Goal: Information Seeking & Learning: Learn about a topic

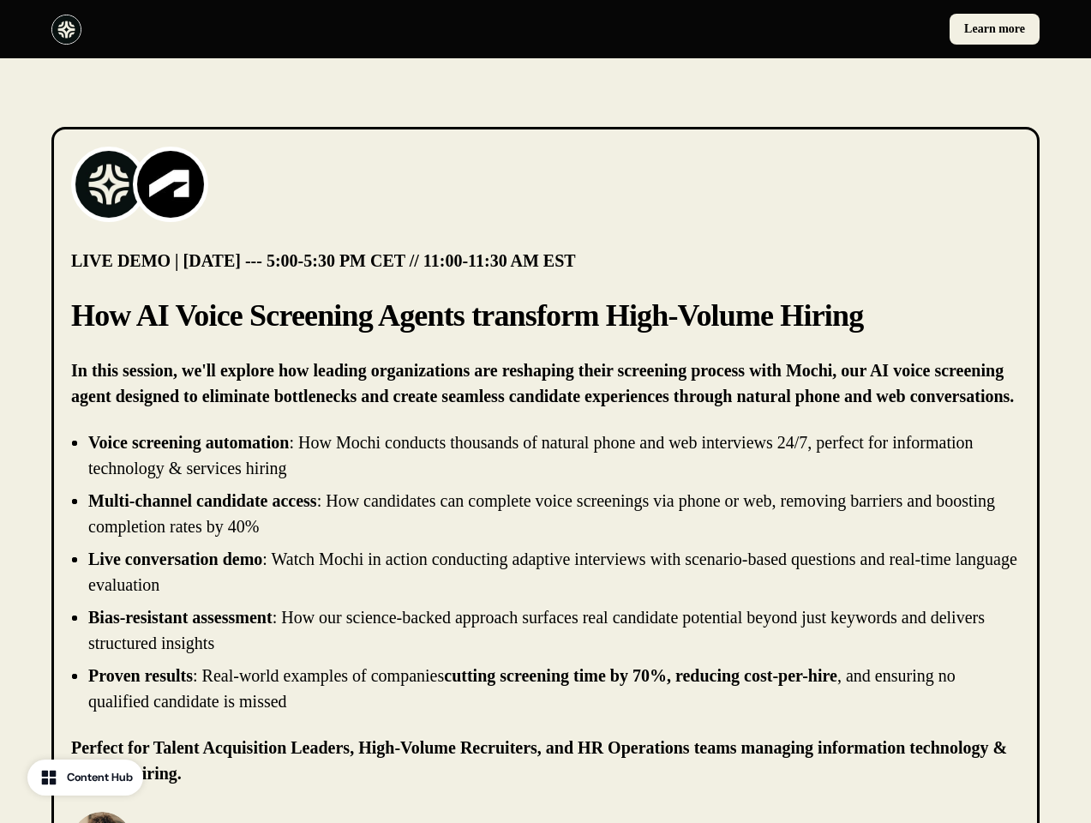
click at [545, 29] on div "Learn more" at bounding box center [545, 29] width 1091 height 58
click at [295, 29] on div at bounding box center [295, 30] width 488 height 30
click at [796, 29] on div "Learn more" at bounding box center [797, 29] width 488 height 31
click at [109, 184] on img at bounding box center [109, 184] width 69 height 69
click at [171, 184] on img at bounding box center [170, 184] width 69 height 69
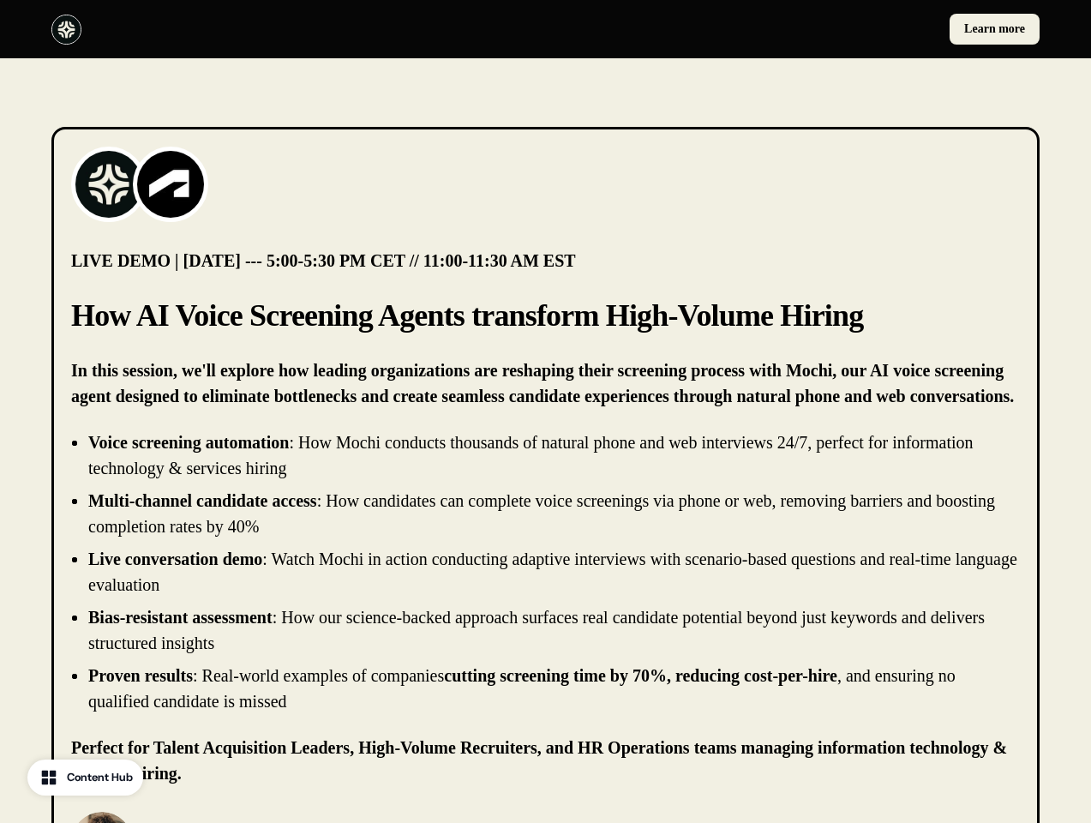
click at [545, 572] on li "Live conversation demo : Watch Mochi in action conducting adaptive interviews w…" at bounding box center [554, 571] width 932 height 51
